Goal: Task Accomplishment & Management: Use online tool/utility

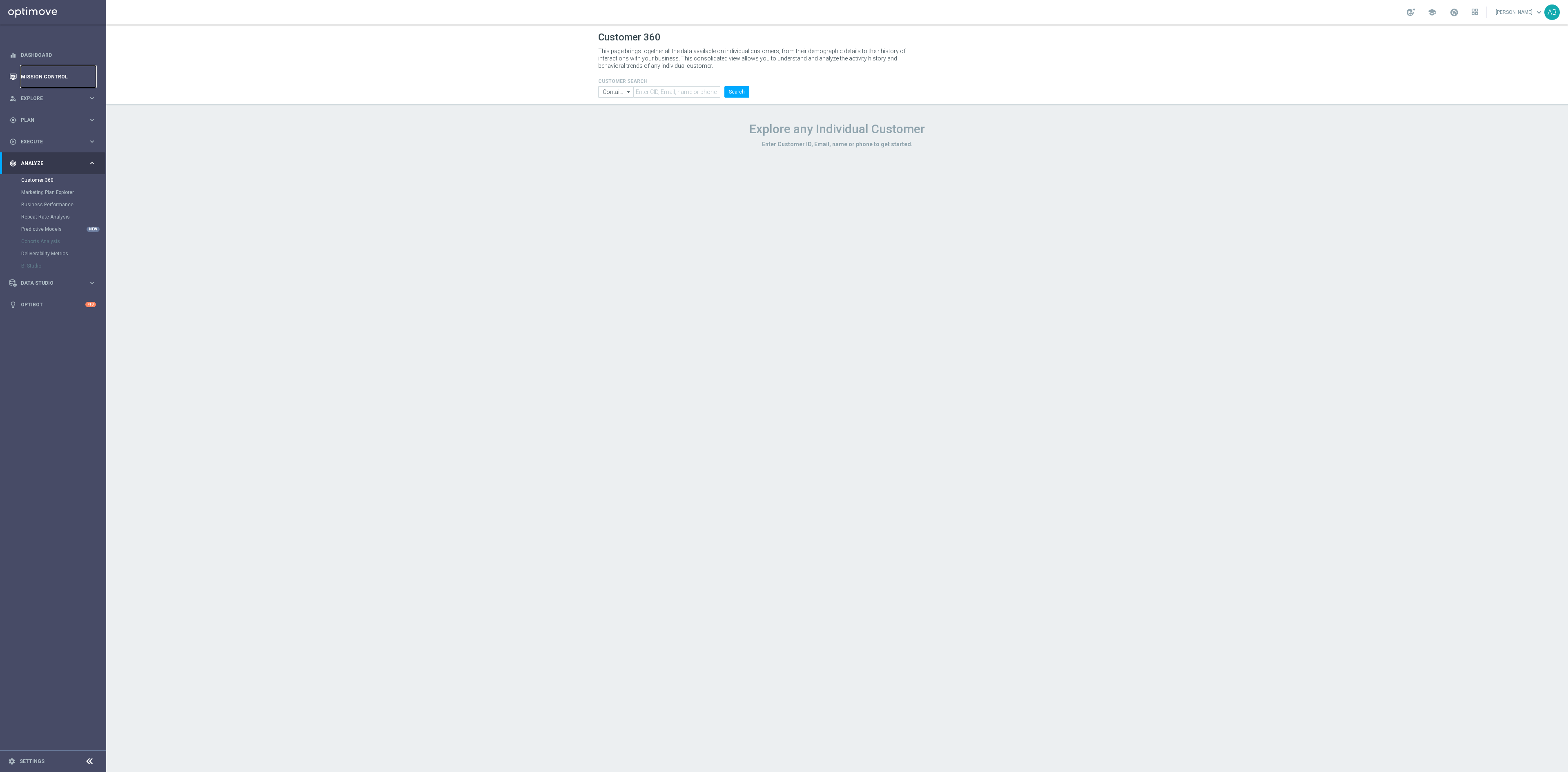
click at [53, 82] on link "Mission Control" at bounding box center [59, 76] width 75 height 22
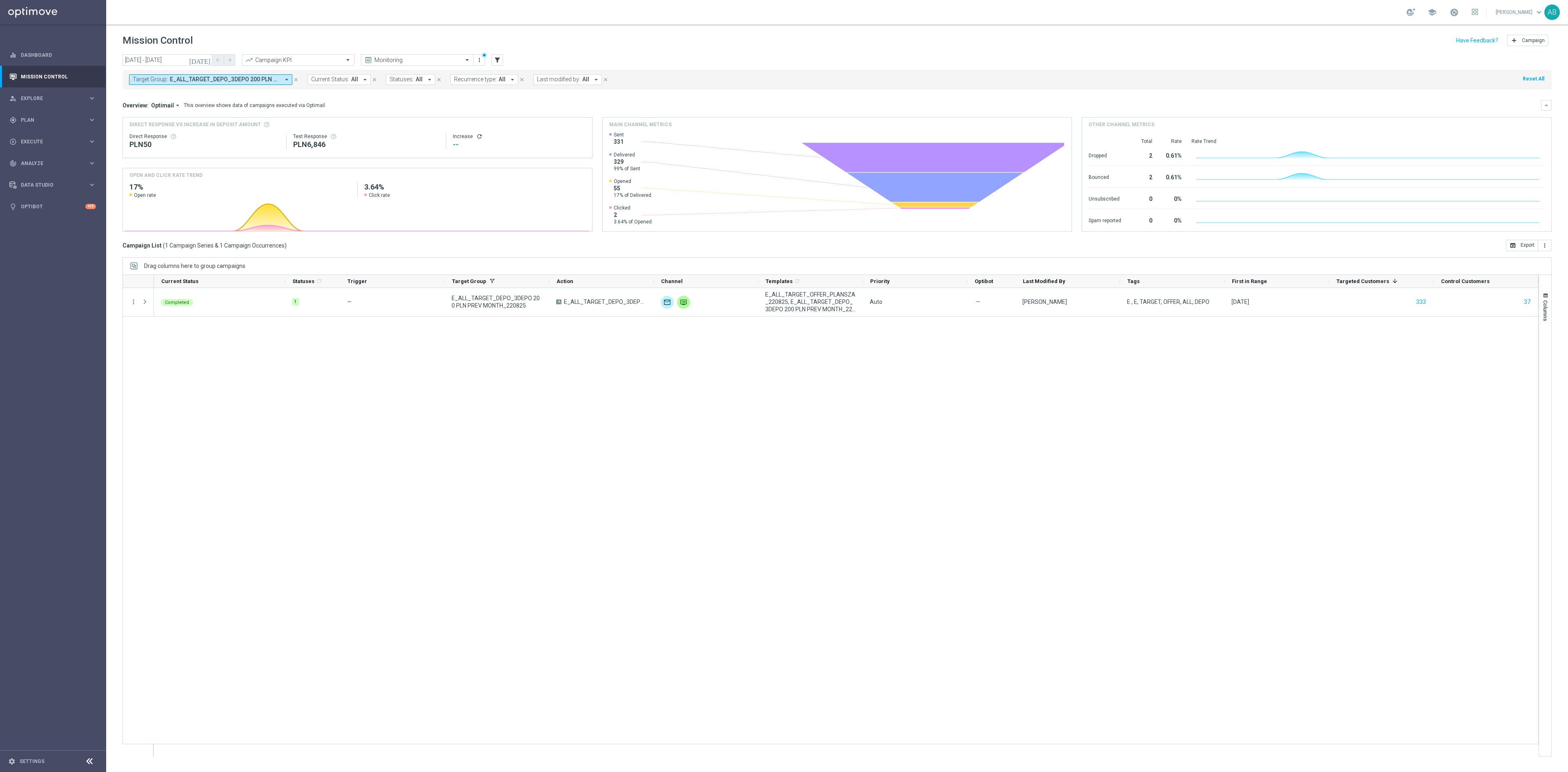
click at [189, 80] on span "E_ALL_TARGET_DEPO_3DEPO 200 PLN PREV MONTH_220825" at bounding box center [225, 80] width 110 height 7
click at [214, 100] on div at bounding box center [197, 95] width 121 height 8
paste input "E_NH-NL_AUTO_PRODUCT_VF DAY7 1PLUS DEPO_DAILY"
click at [210, 132] on label "E_NH-NL_AUTO_PRODUCT_VF DAY7 1PLUS DEPO_DAILY" at bounding box center [203, 132] width 125 height 5
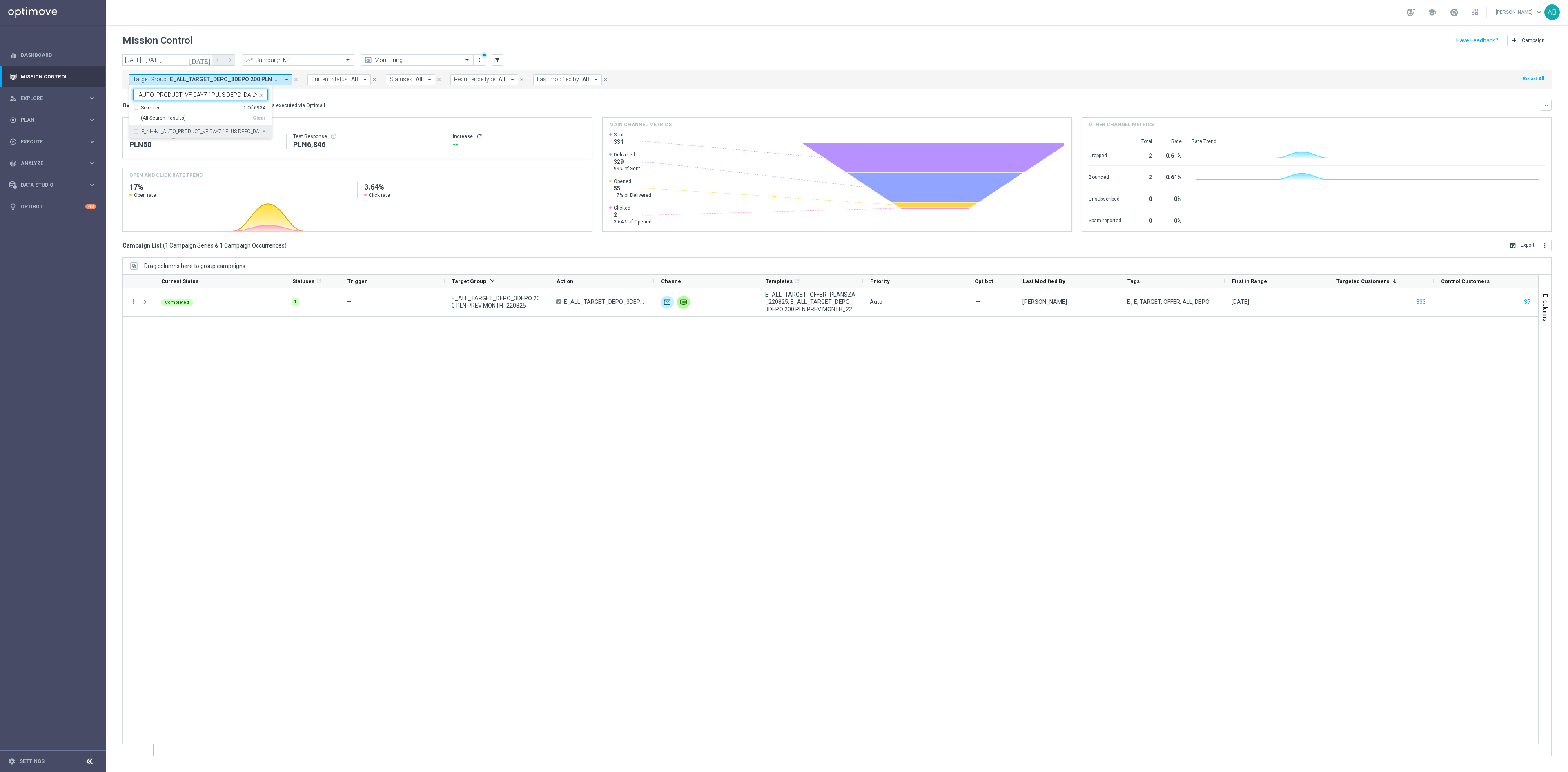
type input "E_NH-NL_AUTO_PRODUCT_VF DAY7 1PLUS DEPO_DAILY"
click at [360, 109] on div "Overview: Optimail arrow_drop_down This overview shows data of campaigns execut…" at bounding box center [832, 105] width 1419 height 7
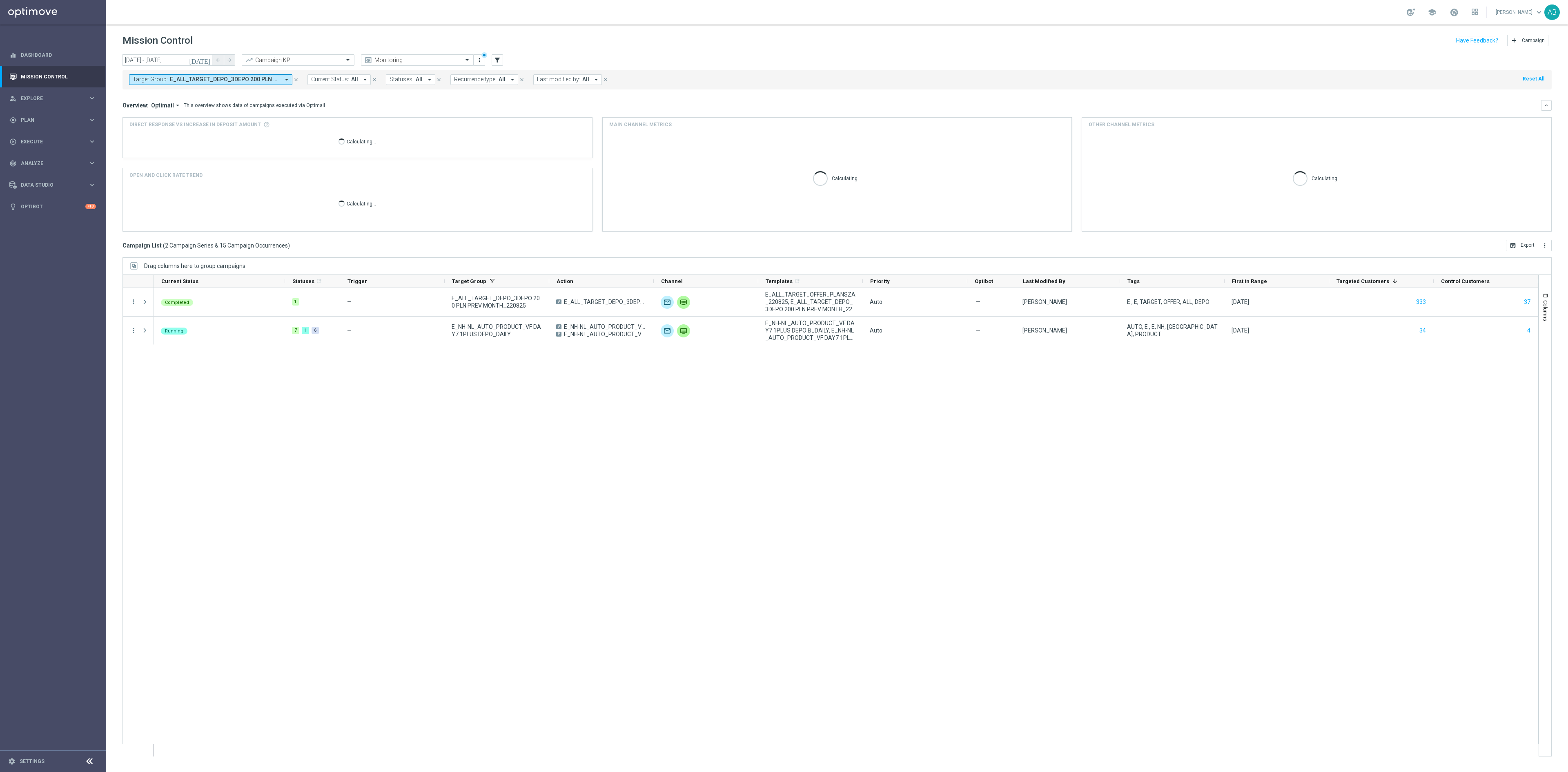
click at [251, 494] on div "Completed 1 — E_ALL_TARGET_DEPO_3DEPO 200 PLN PREV MONTH_220825 A E_ALL_TARGET_…" at bounding box center [846, 522] width 1385 height 468
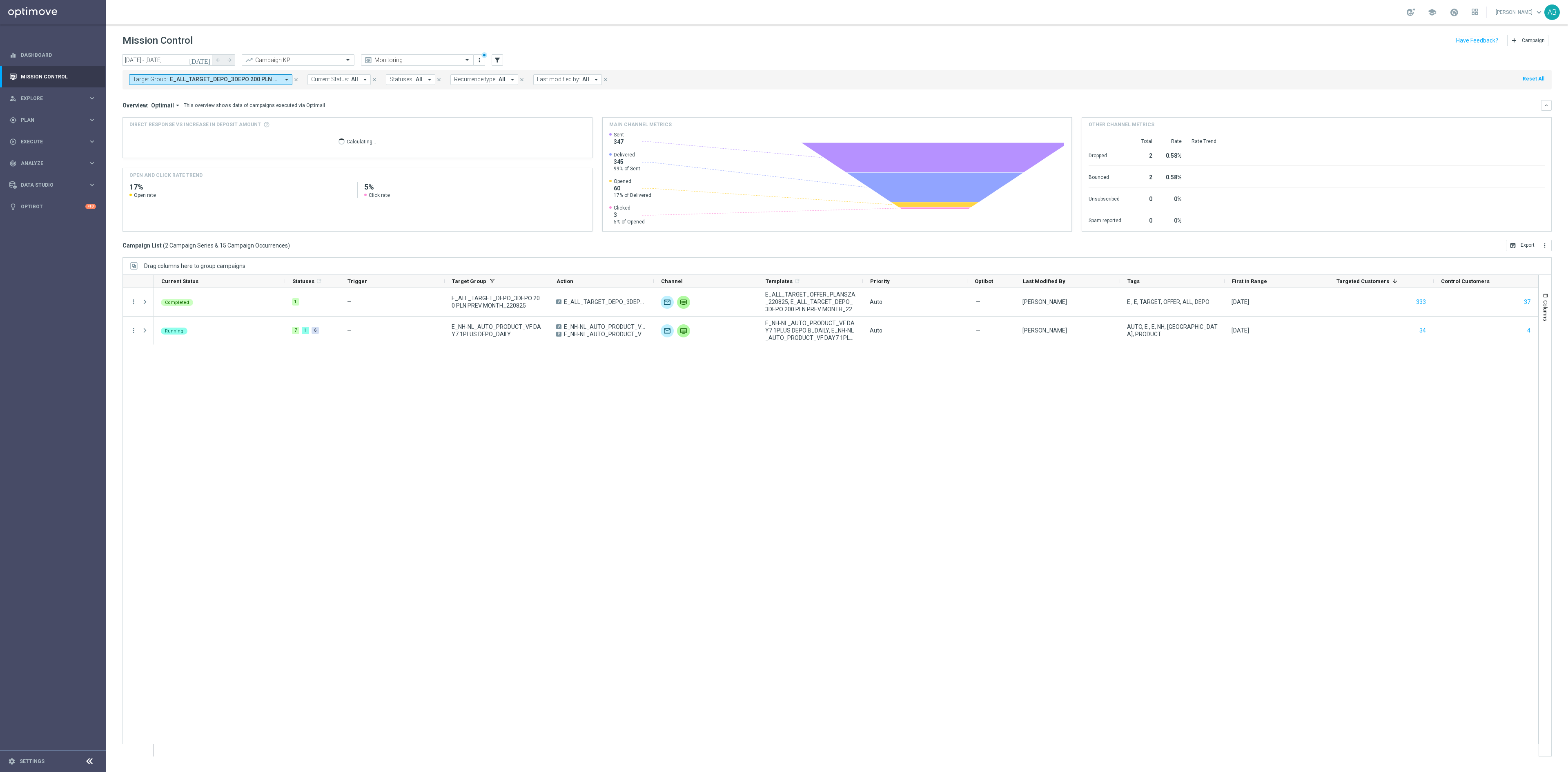
click at [195, 88] on div "Target Group: E_ALL_TARGET_DEPO_3DEPO 200 PLN PREV MONTH_220825, E_NH-NL_AUTO_P…" at bounding box center [837, 80] width 1429 height 19
click at [251, 83] on span "E_ALL_TARGET_DEPO_3DEPO 200 PLN PREV MONTH_220825, E_NH-NL_AUTO_PRODUCT_VF DAY7…" at bounding box center [225, 80] width 110 height 7
click at [0, 0] on div "Clear" at bounding box center [0, 0] width 0 height 0
click at [249, 102] on ng-select "Selected 0 Of 6934 (All) Clear - Campaign 1 - Campaign 1 (1) - Campaign 2 - Cam…" at bounding box center [200, 156] width 143 height 134
click at [248, 100] on div at bounding box center [197, 95] width 121 height 8
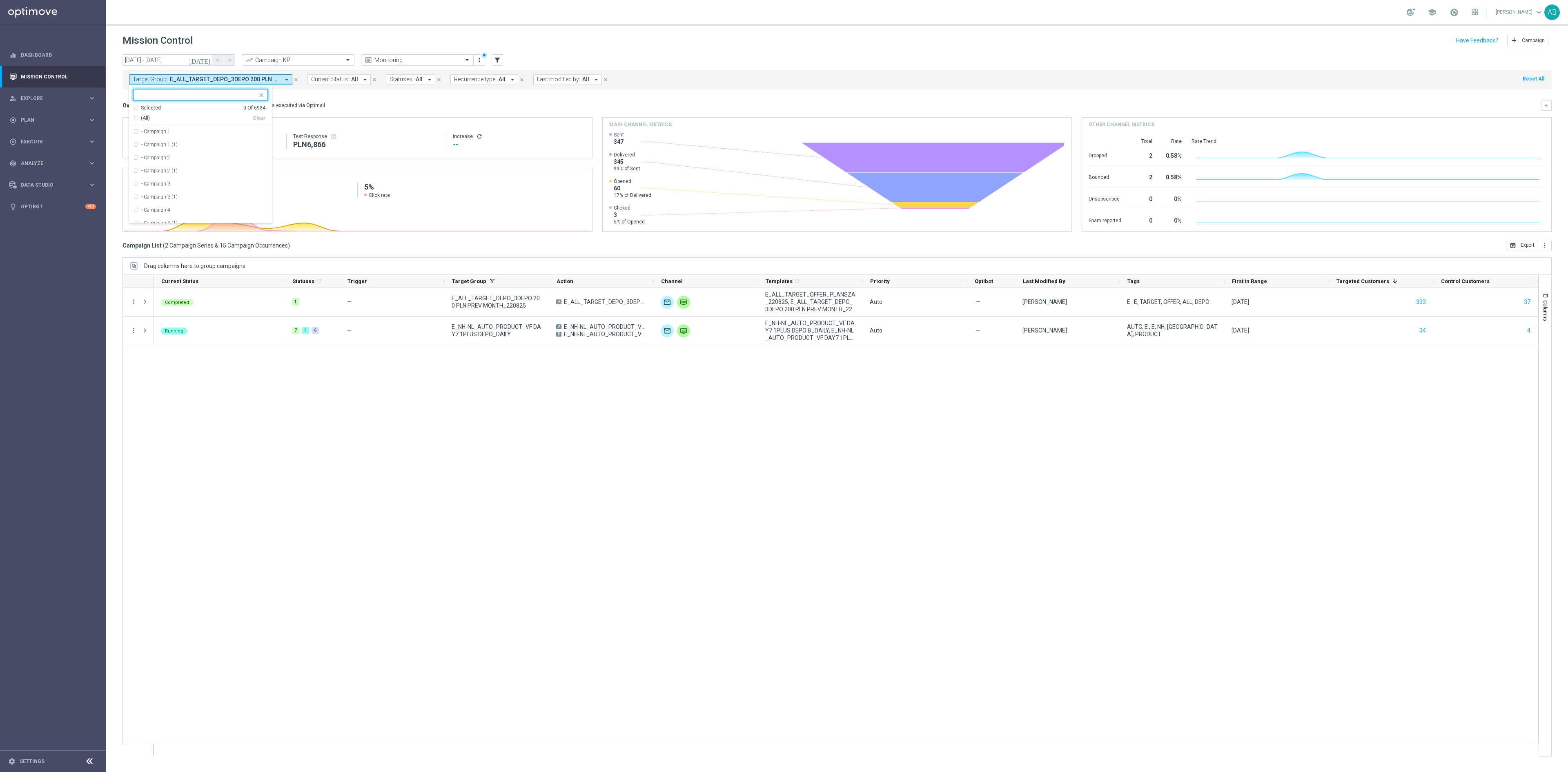
paste input "E_NH-NL_AUTO_PRODUCT_VF DAY7 1PLUS DEPO_DAILY"
click at [209, 131] on label "E_NH-NL_AUTO_PRODUCT_VF DAY7 1PLUS DEPO_DAILY" at bounding box center [203, 132] width 125 height 5
type input "E_NH-NL_AUTO_PRODUCT_VF DAY7 1PLUS DEPO_DAILY"
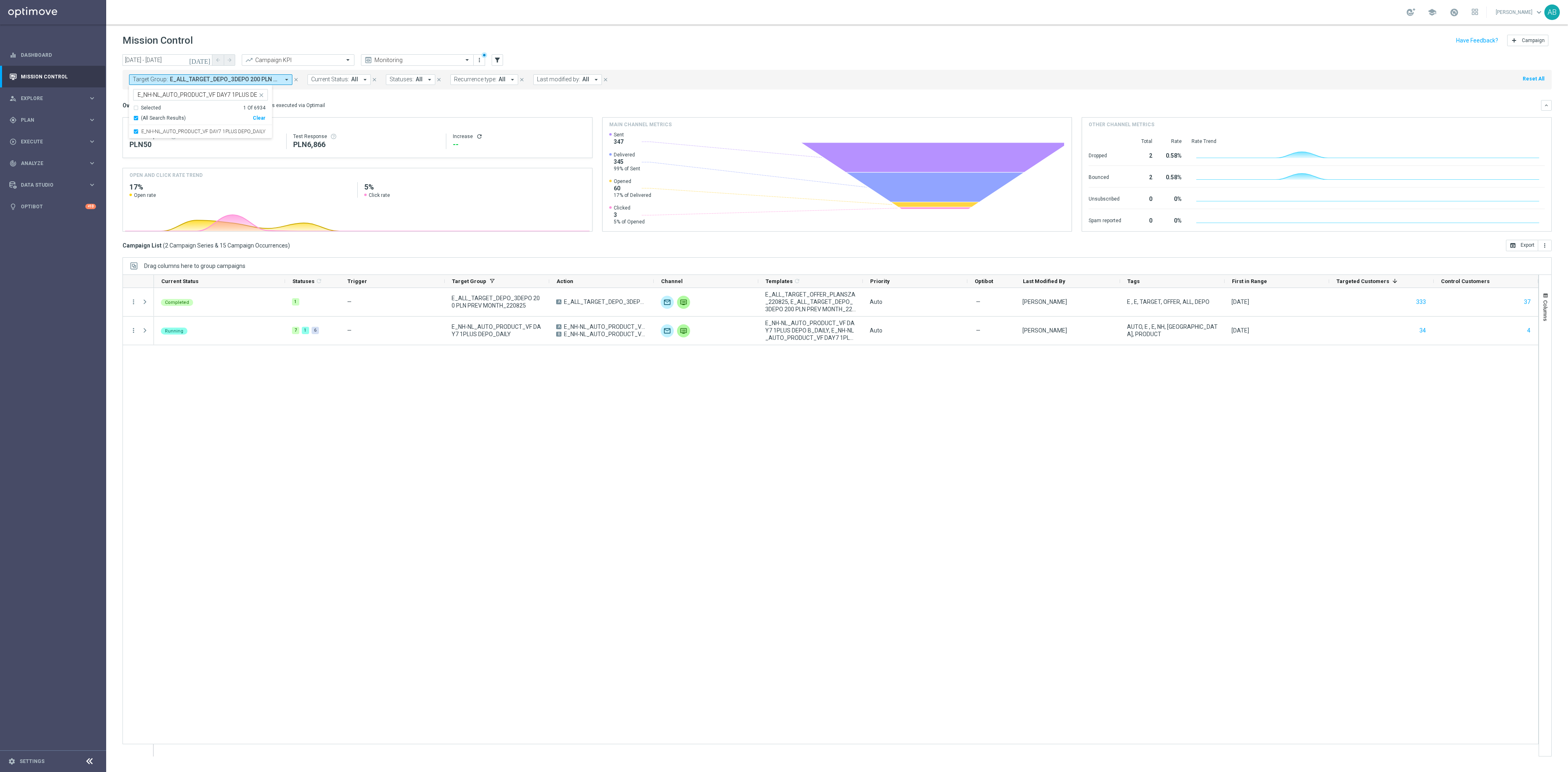
click at [337, 91] on mini-dashboard "Overview: Optimail arrow_drop_down This overview shows data of campaigns execut…" at bounding box center [837, 164] width 1429 height 150
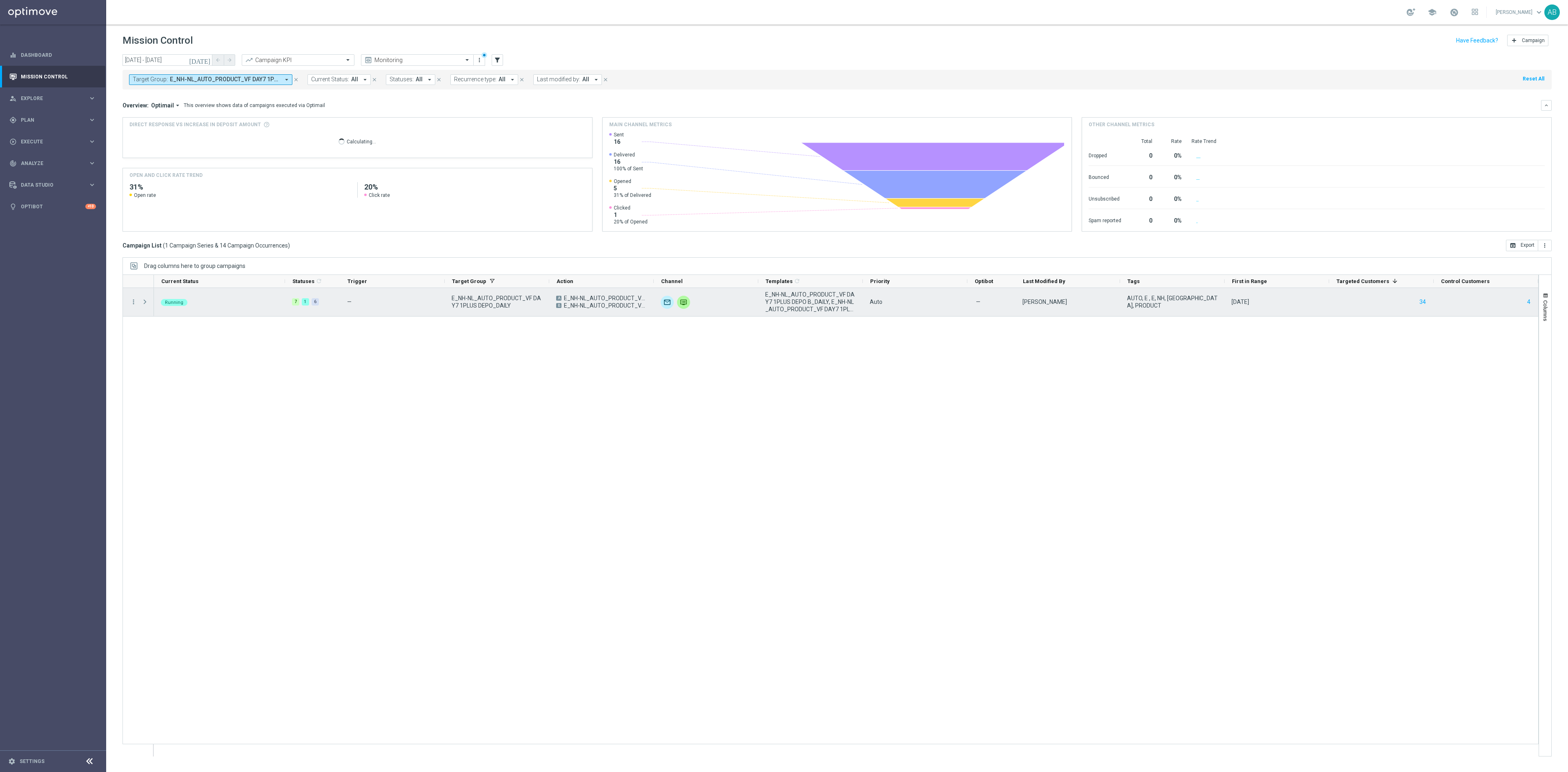
click at [149, 301] on span at bounding box center [146, 302] width 9 height 17
click at [132, 304] on icon "more_vert" at bounding box center [133, 302] width 7 height 7
click at [189, 381] on div "Edit" at bounding box center [188, 381] width 76 height 6
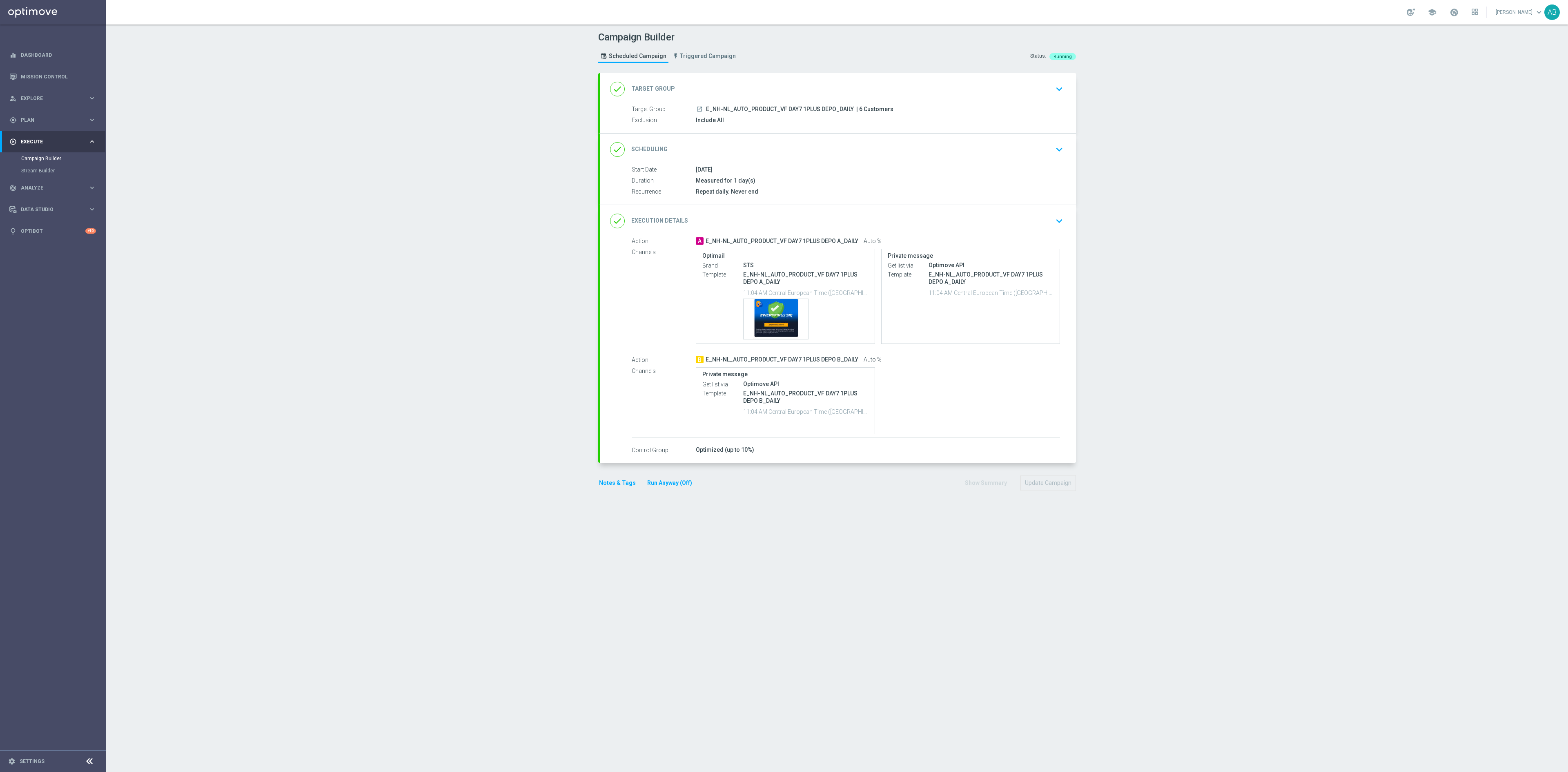
click at [1054, 224] on icon "keyboard_arrow_down" at bounding box center [1059, 221] width 12 height 12
